Goal: Information Seeking & Learning: Learn about a topic

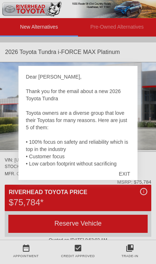
click at [132, 172] on div "EXIT" at bounding box center [125, 174] width 26 height 22
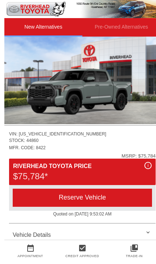
scroll to position [26, 0]
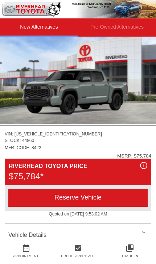
click at [146, 233] on div "Vehicle Details" at bounding box center [78, 234] width 146 height 17
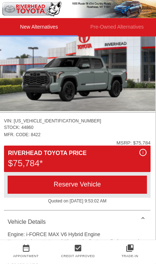
scroll to position [44, 1]
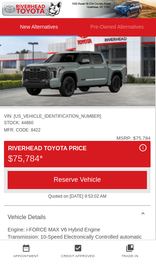
click at [116, 181] on div "Reserve Vehicle" at bounding box center [77, 180] width 139 height 18
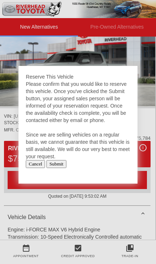
click at [37, 168] on input "Cancel" at bounding box center [35, 164] width 19 height 8
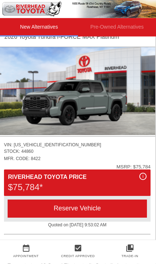
scroll to position [6, 1]
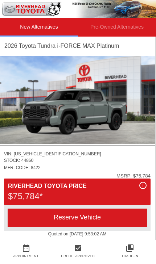
click at [97, 105] on img at bounding box center [77, 100] width 156 height 88
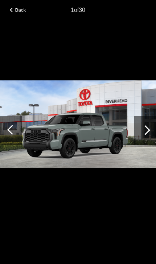
click at [147, 126] on div at bounding box center [145, 130] width 22 height 29
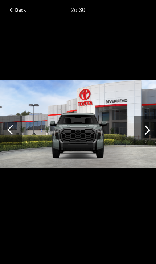
click at [150, 128] on div at bounding box center [145, 130] width 22 height 29
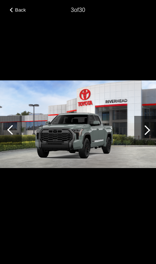
click at [150, 130] on div at bounding box center [145, 130] width 22 height 29
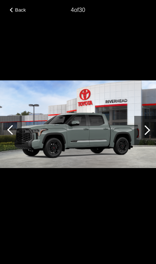
click at [150, 129] on div at bounding box center [145, 130] width 22 height 29
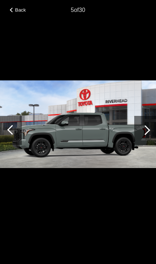
click at [151, 134] on div at bounding box center [145, 130] width 22 height 29
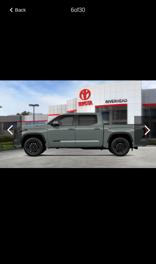
click at [152, 133] on div at bounding box center [145, 130] width 22 height 29
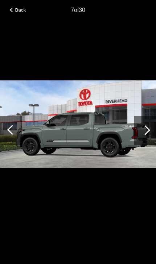
click at [152, 133] on div at bounding box center [145, 130] width 22 height 29
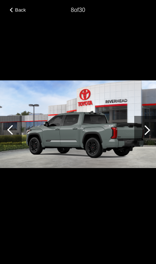
click at [151, 130] on div at bounding box center [145, 130] width 22 height 29
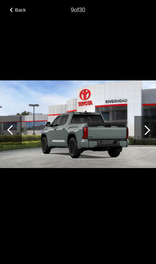
click at [151, 130] on div at bounding box center [145, 130] width 22 height 29
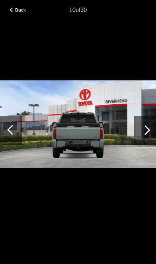
click at [150, 126] on div at bounding box center [145, 130] width 22 height 29
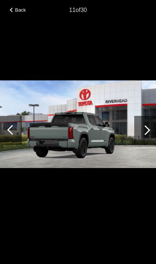
click at [148, 127] on div at bounding box center [145, 130] width 22 height 29
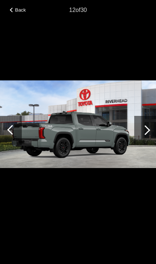
click at [150, 129] on div at bounding box center [145, 130] width 22 height 29
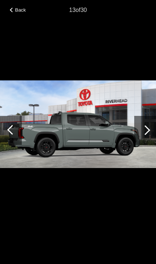
click at [150, 126] on div at bounding box center [145, 130] width 22 height 29
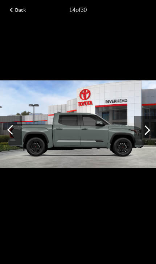
click at [146, 126] on div at bounding box center [145, 130] width 10 height 10
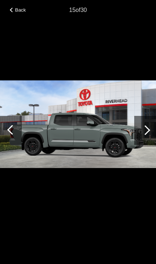
click at [152, 134] on div at bounding box center [145, 130] width 22 height 29
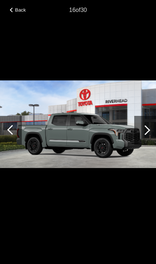
click at [150, 130] on div at bounding box center [145, 130] width 22 height 29
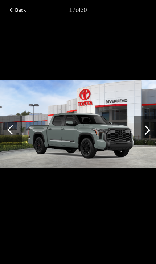
click at [145, 128] on div at bounding box center [145, 130] width 10 height 10
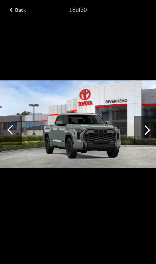
click at [150, 128] on div at bounding box center [145, 130] width 22 height 29
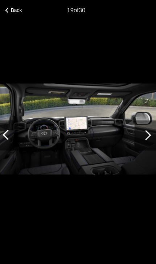
scroll to position [0, 1]
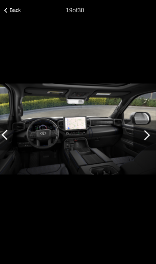
click at [143, 133] on div at bounding box center [145, 130] width 22 height 29
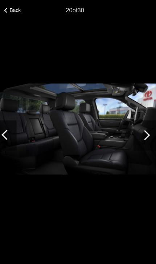
click at [146, 130] on div at bounding box center [145, 130] width 22 height 29
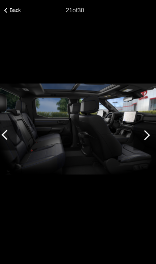
click at [145, 130] on div at bounding box center [145, 130] width 22 height 29
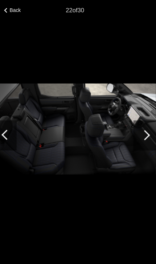
click at [145, 129] on div at bounding box center [145, 130] width 22 height 29
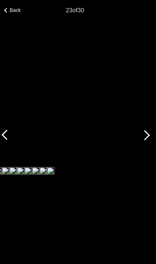
click at [15, 12] on span "Back" at bounding box center [20, 9] width 11 height 5
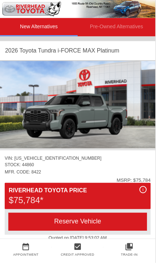
scroll to position [0, 0]
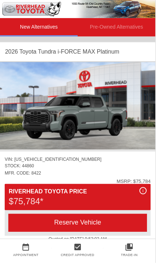
click at [100, 105] on img at bounding box center [78, 106] width 156 height 88
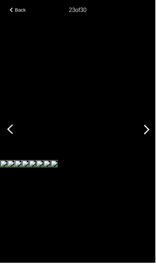
scroll to position [0, 1]
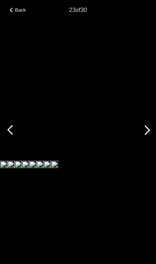
click at [19, 12] on span "Back" at bounding box center [20, 9] width 11 height 5
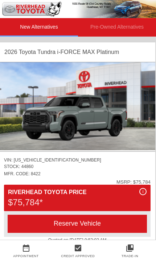
click at [96, 118] on img at bounding box center [77, 106] width 156 height 88
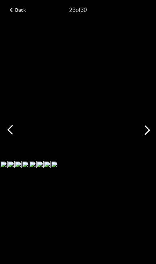
click at [12, 10] on div at bounding box center [12, 10] width 5 height 5
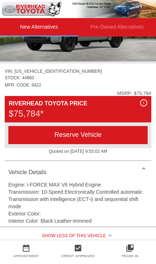
scroll to position [92, 0]
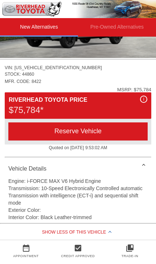
click at [43, 171] on div "Vehicle Details" at bounding box center [78, 168] width 146 height 17
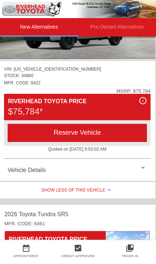
scroll to position [89, 1]
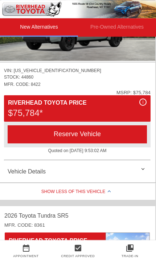
click at [146, 171] on div "Vehicle Details" at bounding box center [77, 171] width 146 height 17
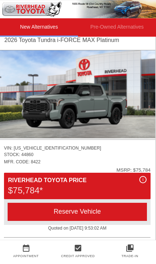
scroll to position [0, 1]
